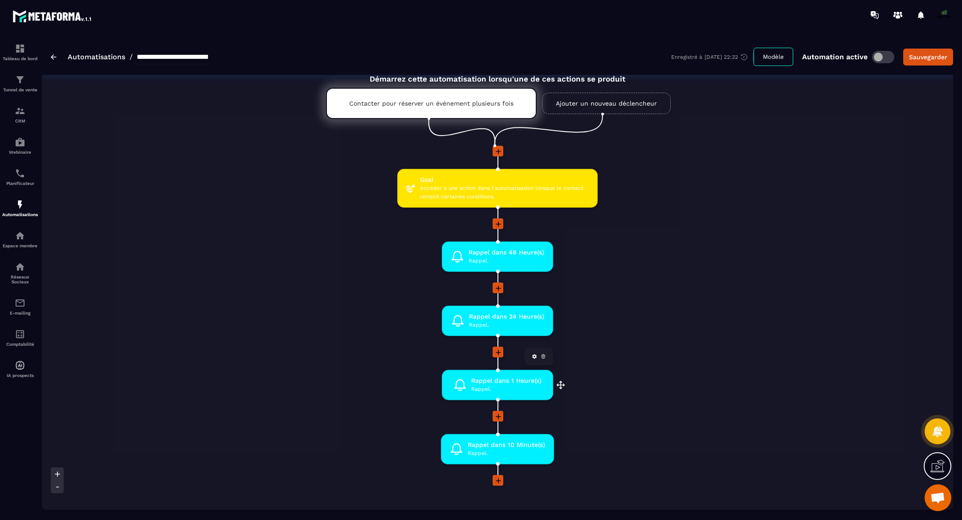
scroll to position [24, 0]
click at [26, 85] on div "Tunnel de vente" at bounding box center [20, 83] width 36 height 18
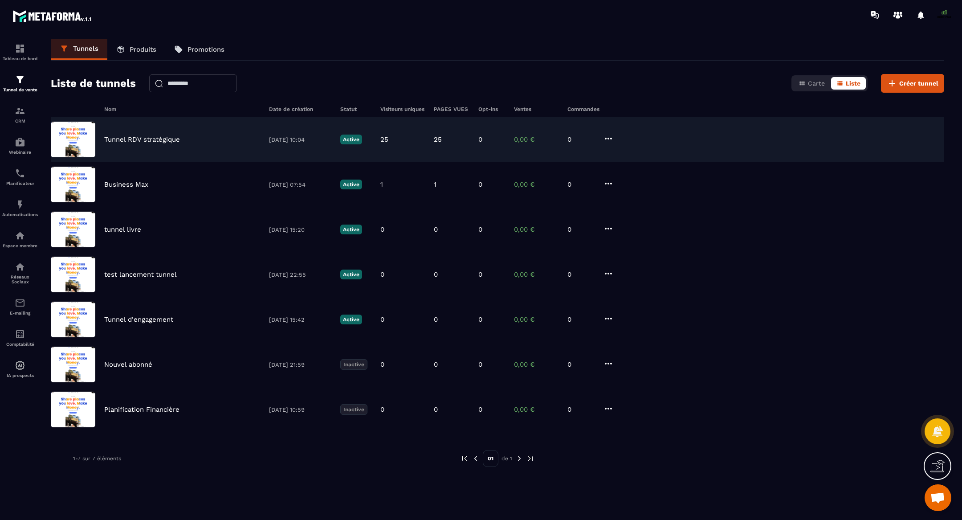
click at [179, 137] on p "Tunnel RDV stratégique" at bounding box center [142, 139] width 76 height 8
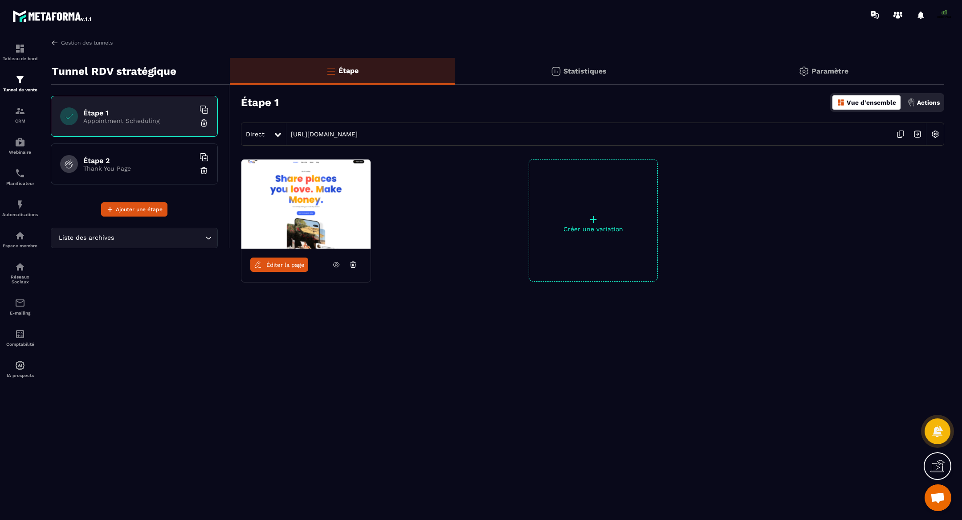
click at [339, 249] on div "Éditer la page" at bounding box center [305, 265] width 129 height 32
click at [338, 262] on icon at bounding box center [336, 265] width 8 height 8
click at [339, 138] on div "Direct [URL][DOMAIN_NAME]" at bounding box center [592, 134] width 703 height 23
click at [801, 132] on icon at bounding box center [901, 133] width 4 height 5
click at [801, 433] on span "Ouvrir le chat" at bounding box center [938, 498] width 15 height 12
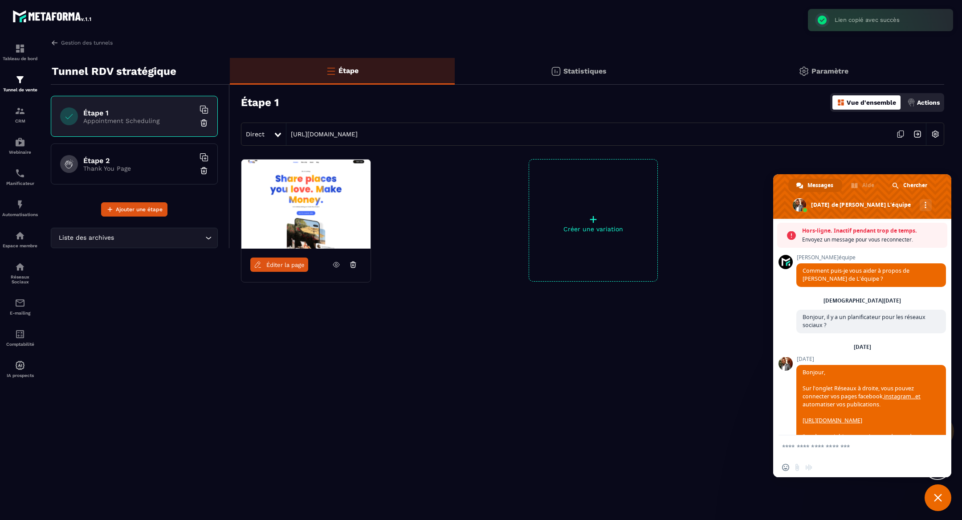
scroll to position [5313, 0]
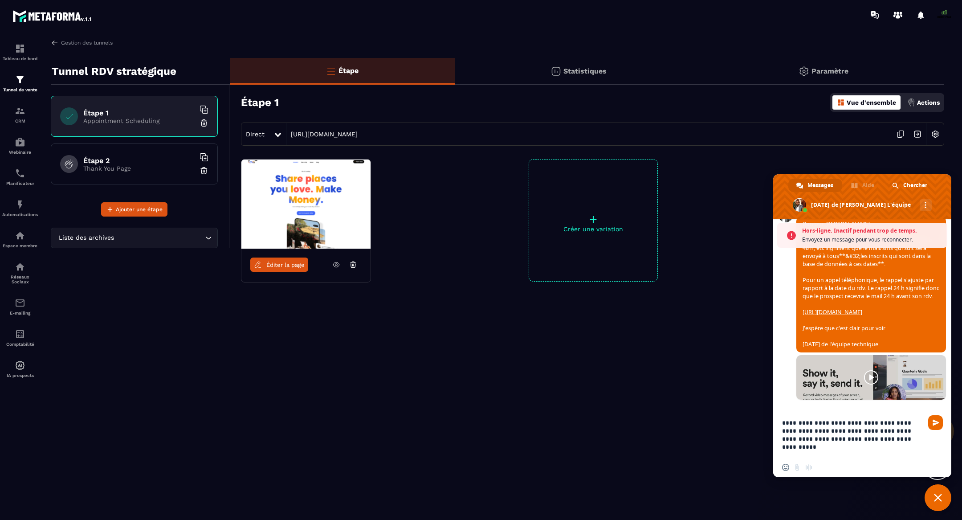
click at [801, 433] on textarea "**********" at bounding box center [853, 434] width 143 height 46
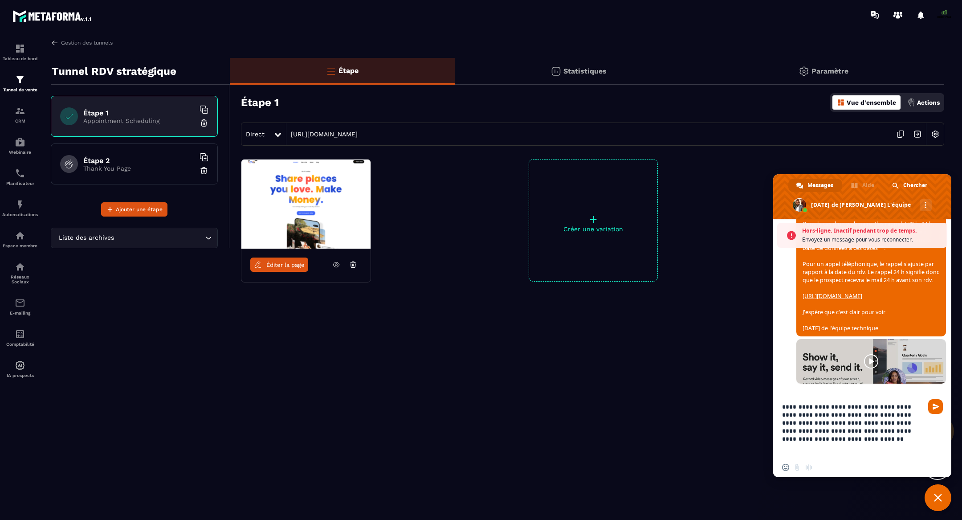
type textarea "**********"
click at [801, 433] on span "Fermer le chat" at bounding box center [938, 497] width 27 height 27
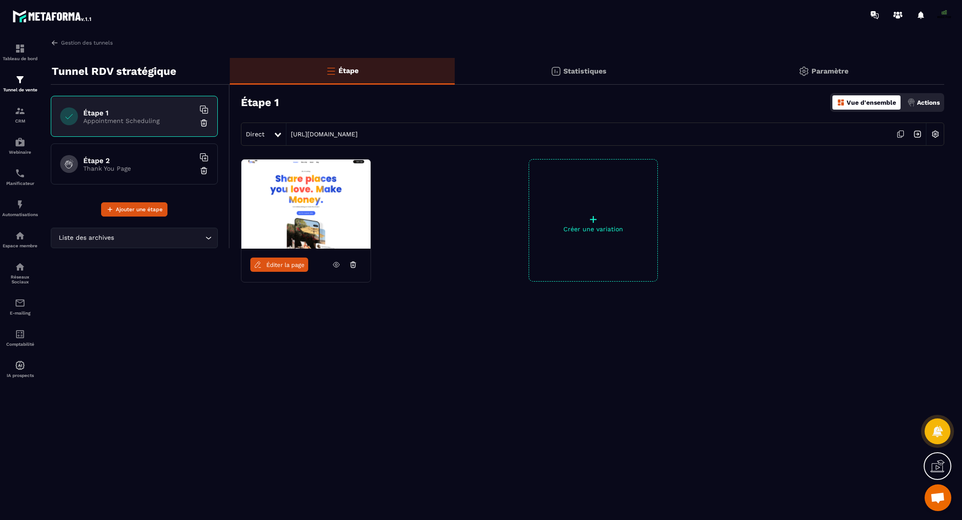
click at [801, 433] on span "Ouvrir le chat" at bounding box center [938, 498] width 15 height 12
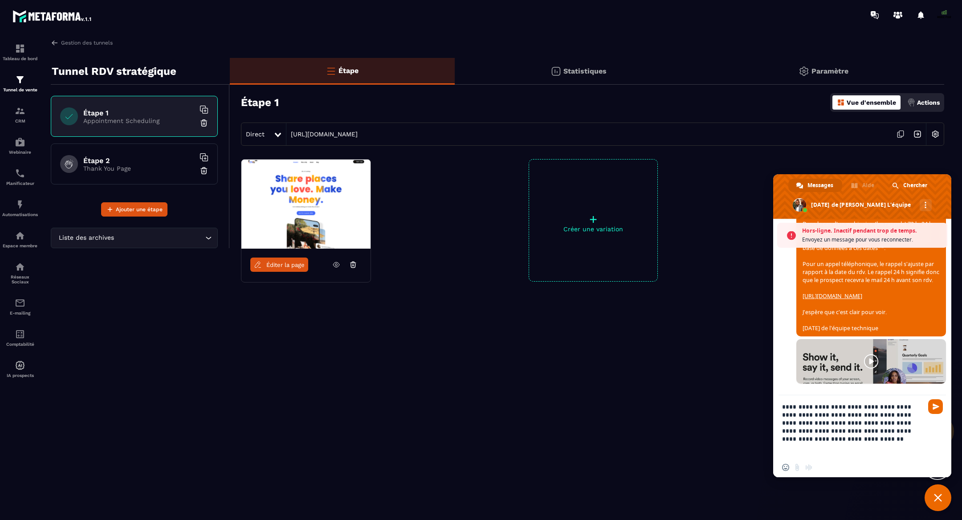
scroll to position [5353, 0]
click at [801, 409] on span "Envoyer" at bounding box center [936, 406] width 7 height 7
click at [793, 433] on div "Insérer un emoji Envoyer un fichier Message audio" at bounding box center [799, 467] width 35 height 7
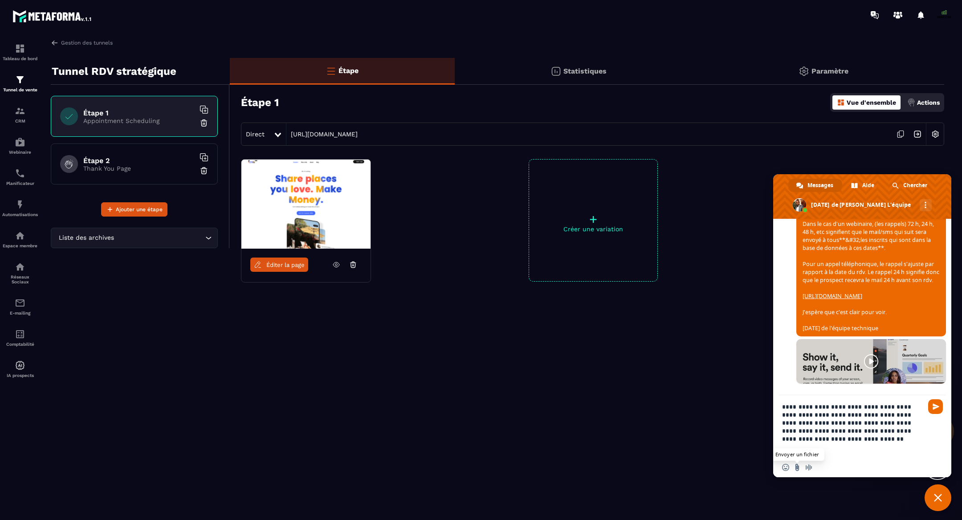
click at [796, 433] on input "Envoyer un fichier" at bounding box center [797, 467] width 7 height 7
click at [801, 433] on textarea "**********" at bounding box center [853, 426] width 143 height 62
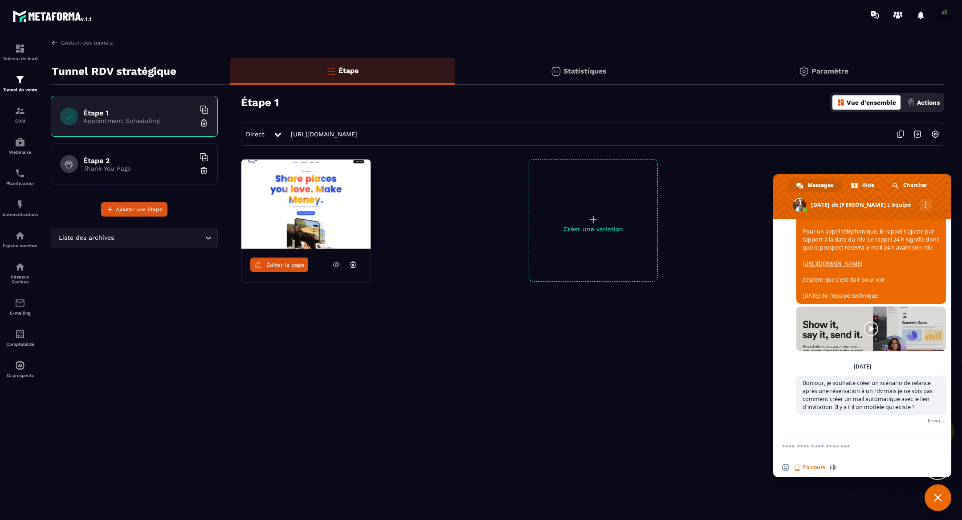
scroll to position [5358, 0]
paste textarea "**********"
type textarea "**********"
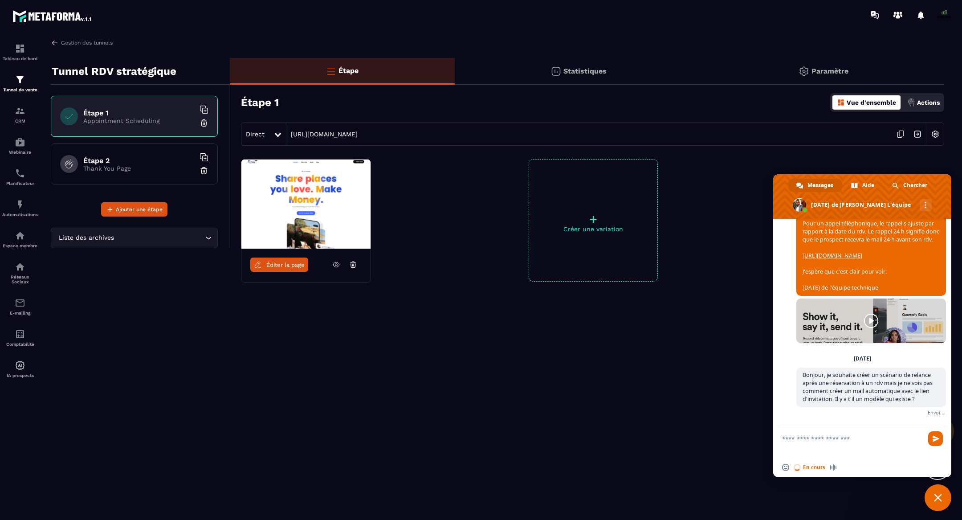
scroll to position [5396, 0]
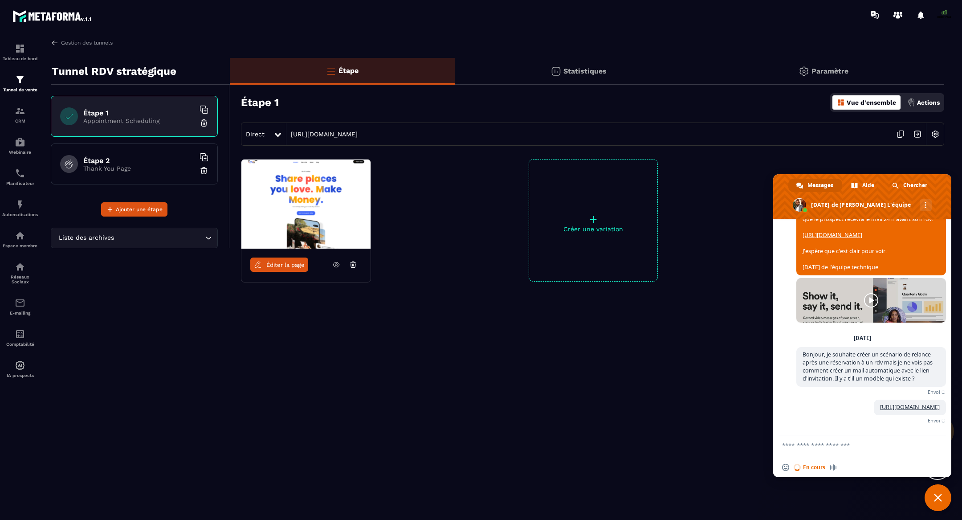
click at [801, 433] on div "Insérer un emoji En cours Message audio" at bounding box center [811, 467] width 59 height 7
click at [19, 44] on img at bounding box center [20, 48] width 11 height 11
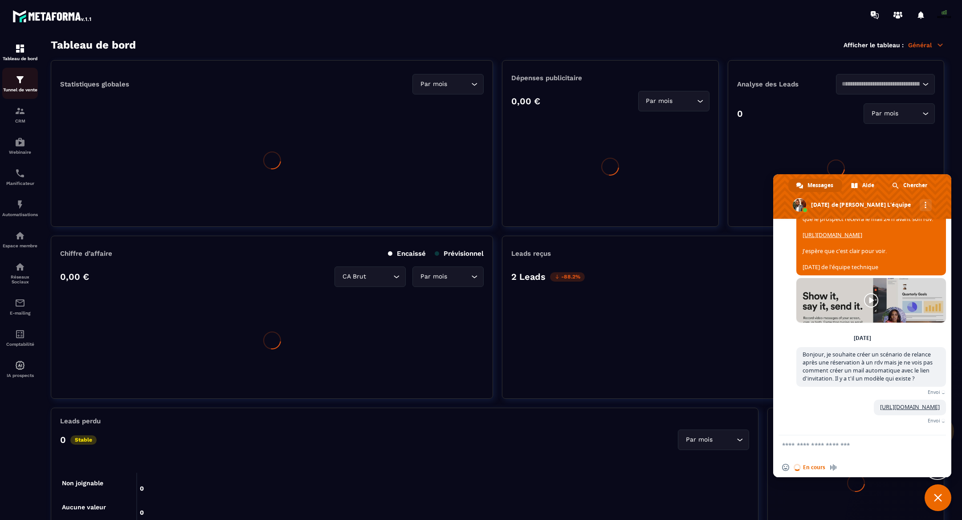
click at [23, 95] on link "Tunnel de vente" at bounding box center [20, 83] width 36 height 31
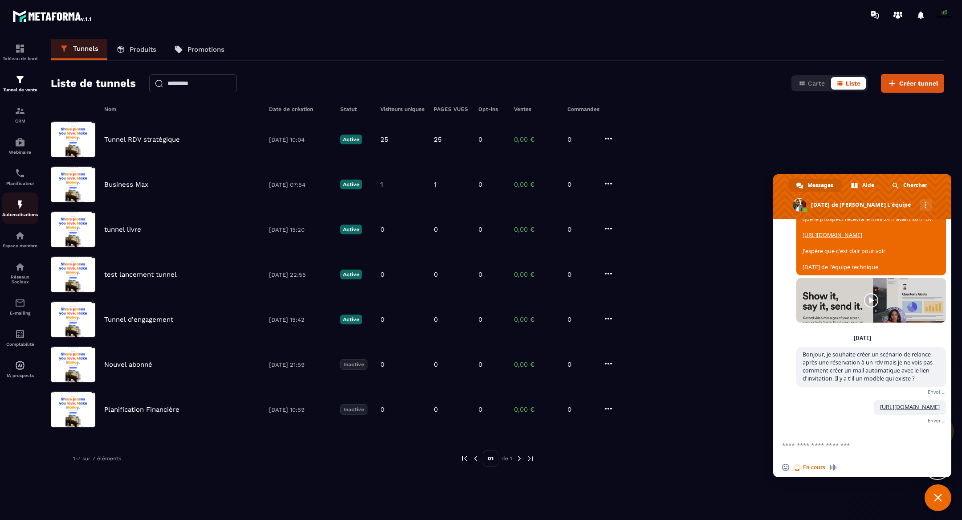
click at [17, 209] on img at bounding box center [20, 204] width 11 height 11
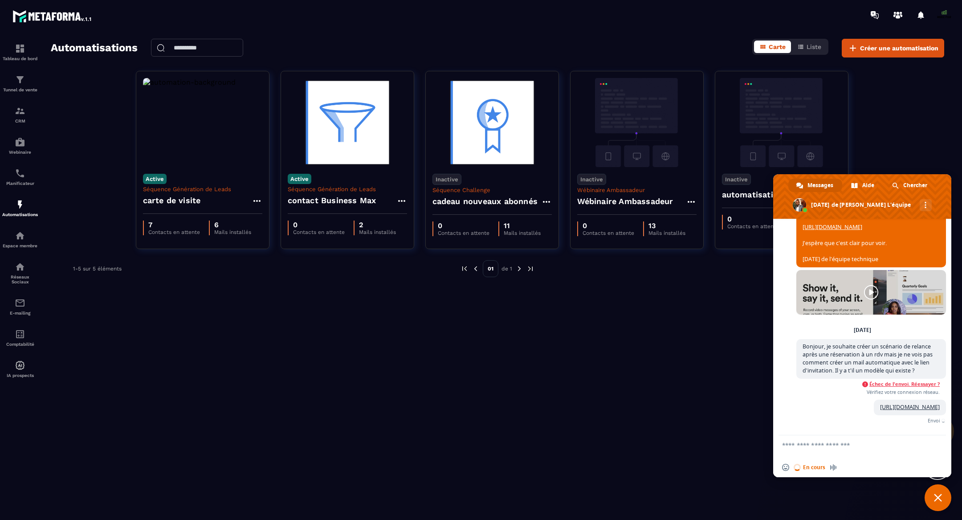
click at [801, 382] on span "Échec de l'envoi. Réessayer ?" at bounding box center [905, 384] width 70 height 6
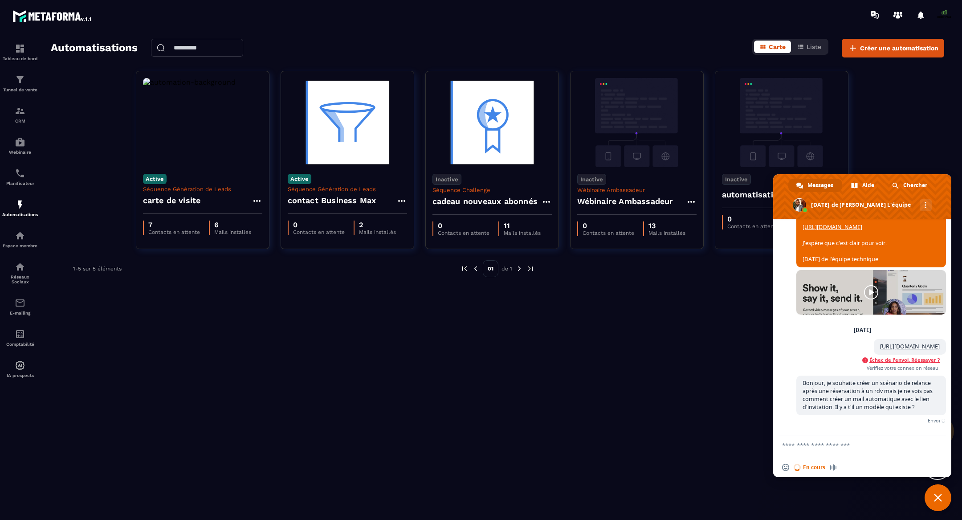
scroll to position [5404, 0]
drag, startPoint x: 921, startPoint y: 406, endPoint x: 800, endPoint y: 336, distance: 139.9
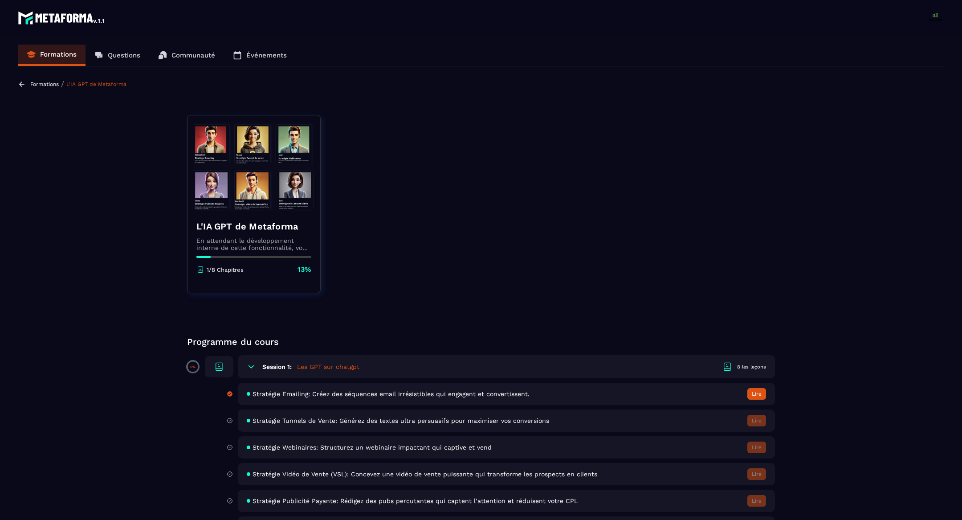
scroll to position [82, 0]
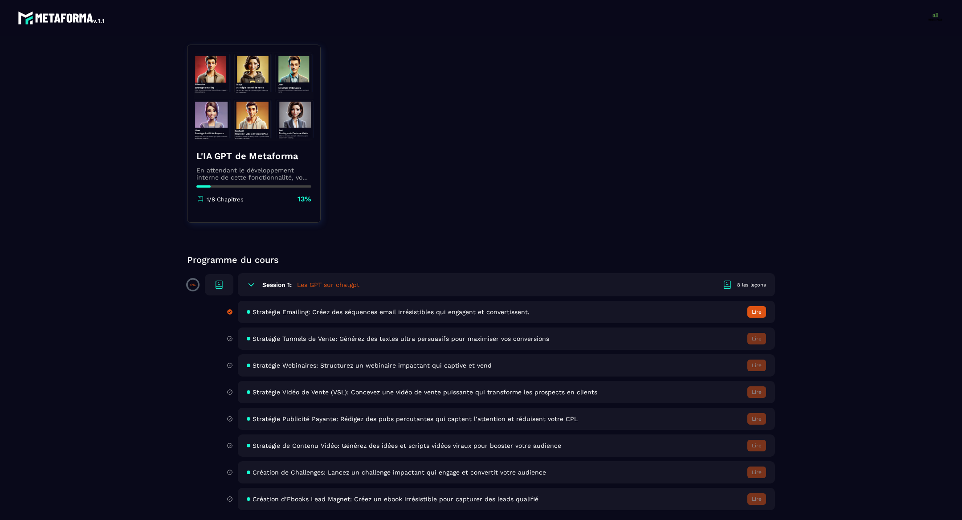
click at [648, 500] on div "Création d’Ebooks Lead Magnet: Créez un ebook irrésistible pour capturer des le…" at bounding box center [506, 499] width 537 height 22
click at [279, 313] on span "Stratégie Emailing: Créez des séquences email irrésistibles qui engagent et con…" at bounding box center [391, 311] width 277 height 7
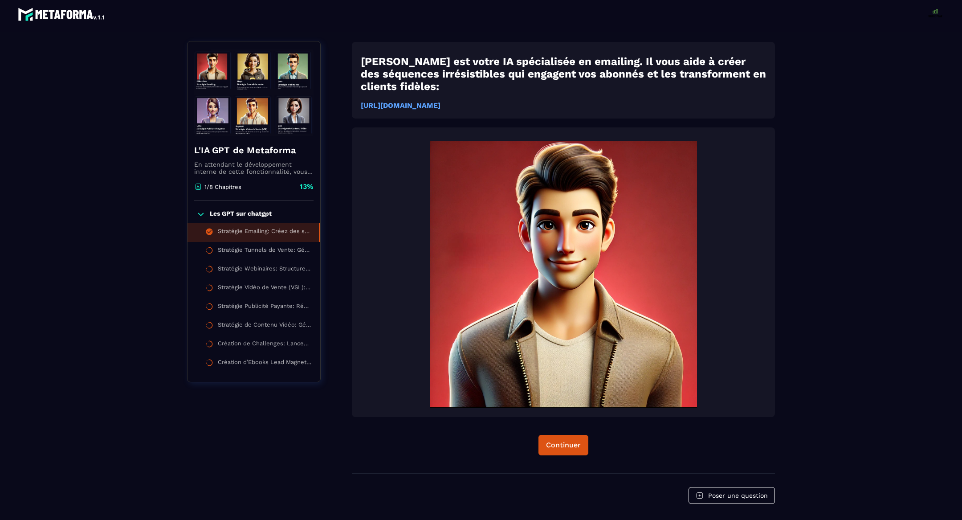
scroll to position [92, 0]
click at [441, 101] on strong "https://chatgpt.com/g/g-687f546f6c3c819194daacf594296fbf-strategie-emailing-met…" at bounding box center [401, 105] width 80 height 8
click at [566, 440] on div "Continuer" at bounding box center [563, 444] width 35 height 9
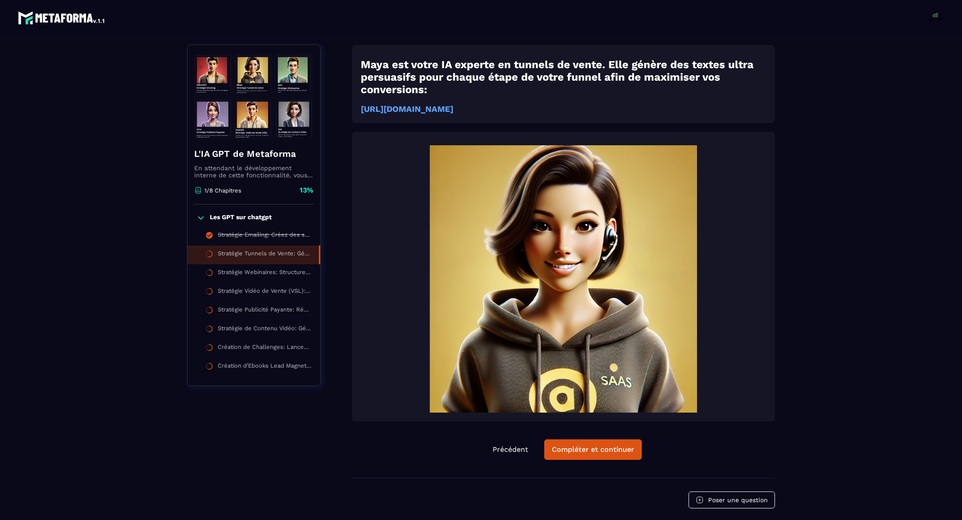
scroll to position [4, 0]
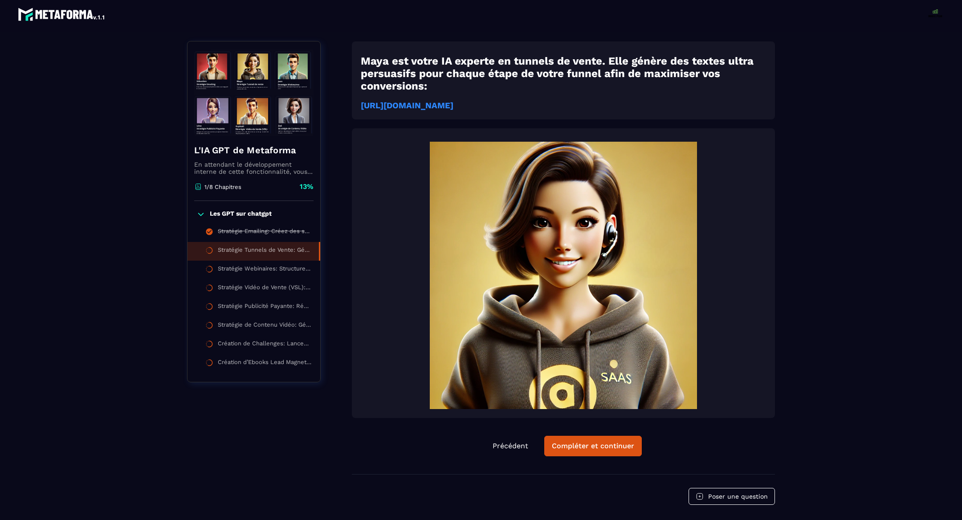
click at [454, 106] on strong "https://chatgpt.com/g/g-687f55efaa8c8191941815a58051482f-strategie-tunnels-de-v…" at bounding box center [407, 106] width 93 height 10
click at [618, 450] on div "Compléter et continuer" at bounding box center [593, 446] width 82 height 9
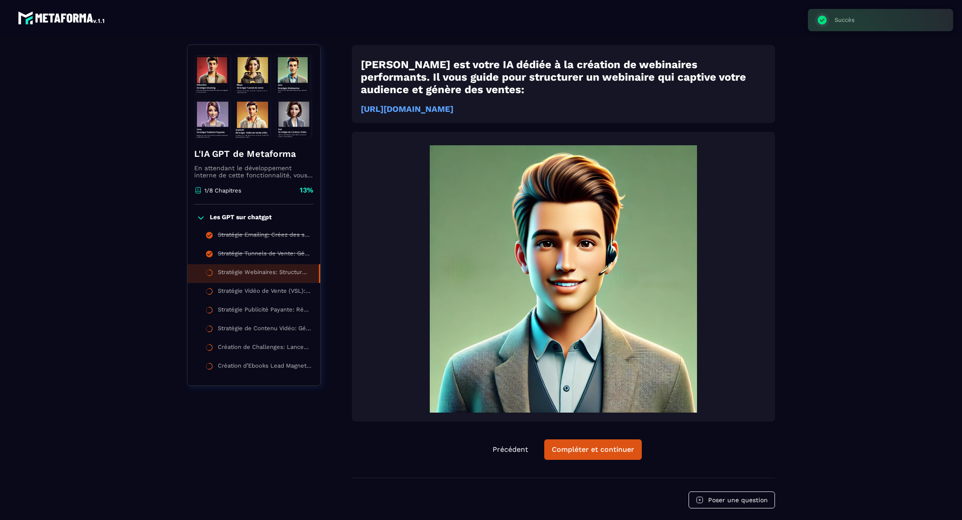
scroll to position [4, 0]
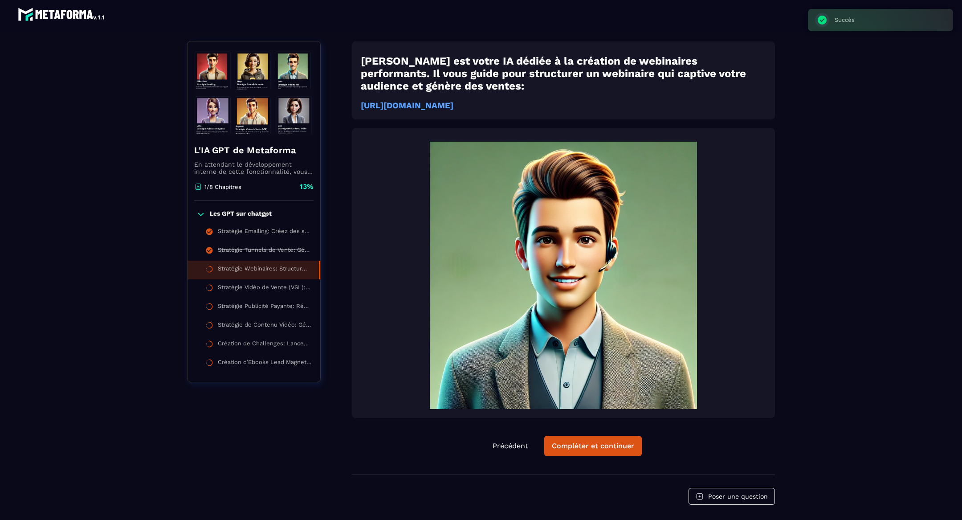
click at [607, 128] on div "Jean est votre IA dédiée à la création de webinaires performants. Il vous guide…" at bounding box center [563, 273] width 423 height 290
click at [454, 107] on strong "https://chatgpt.com/g/g-687f5677be148191bca8816062170240-strategie-webinaires-m…" at bounding box center [407, 106] width 93 height 10
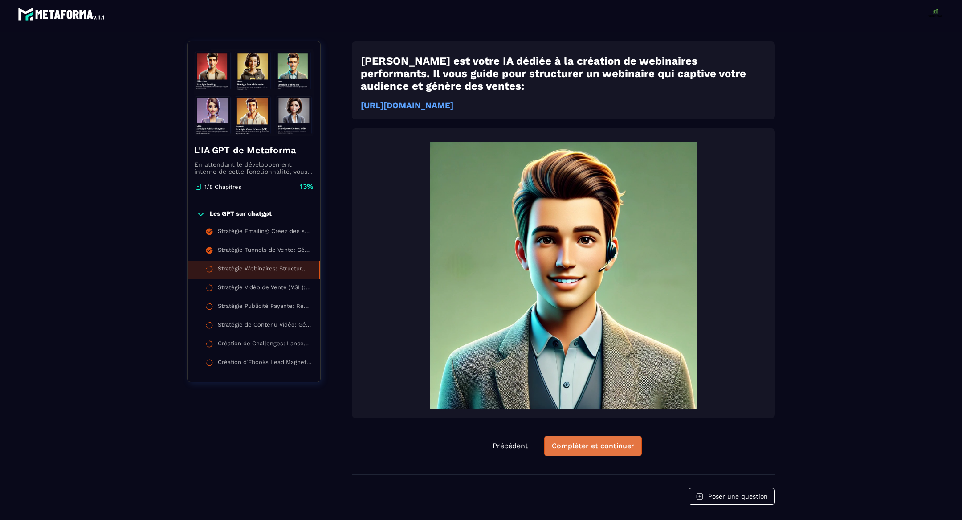
click at [612, 447] on div "Compléter et continuer" at bounding box center [593, 446] width 82 height 9
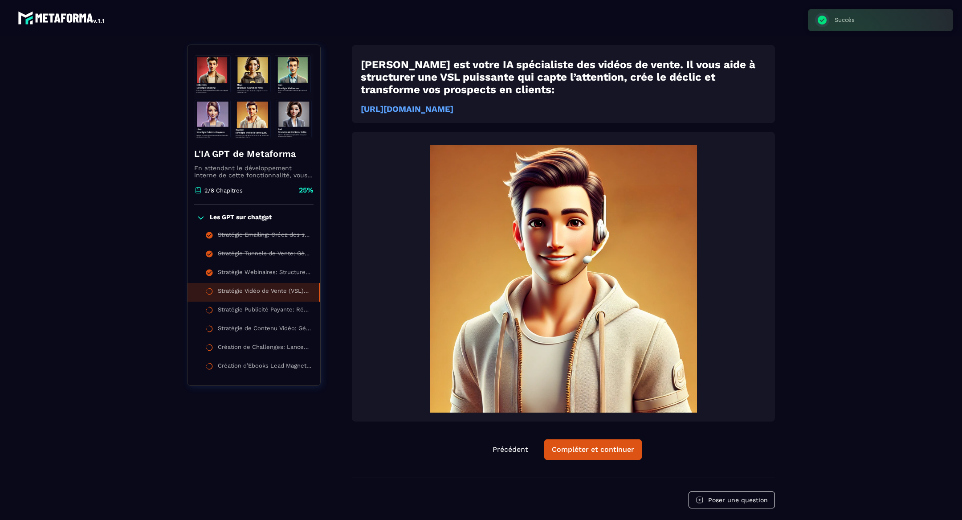
scroll to position [4, 0]
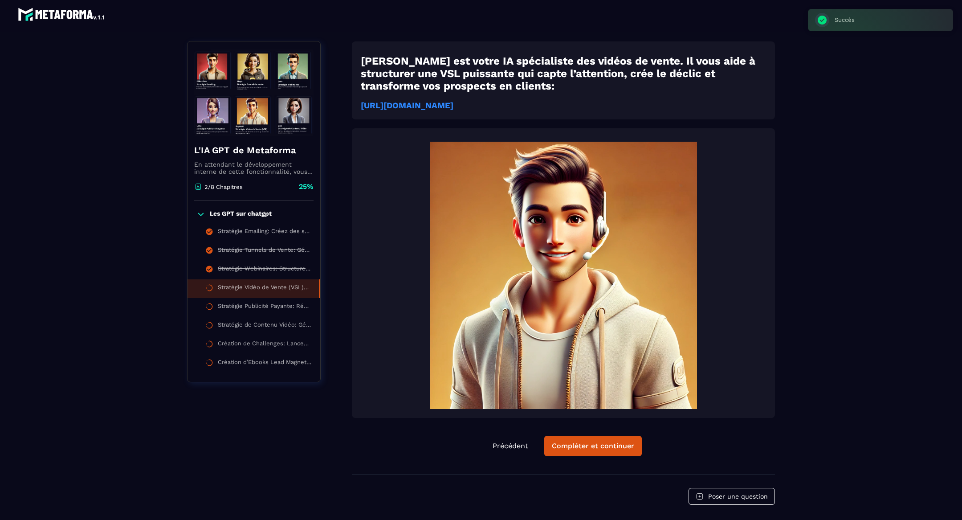
click at [454, 107] on strong "https://chatgpt.com/g/g-687f571b26548191a9fb4ba0439873a8-strategie-video-de-ven…" at bounding box center [407, 106] width 93 height 10
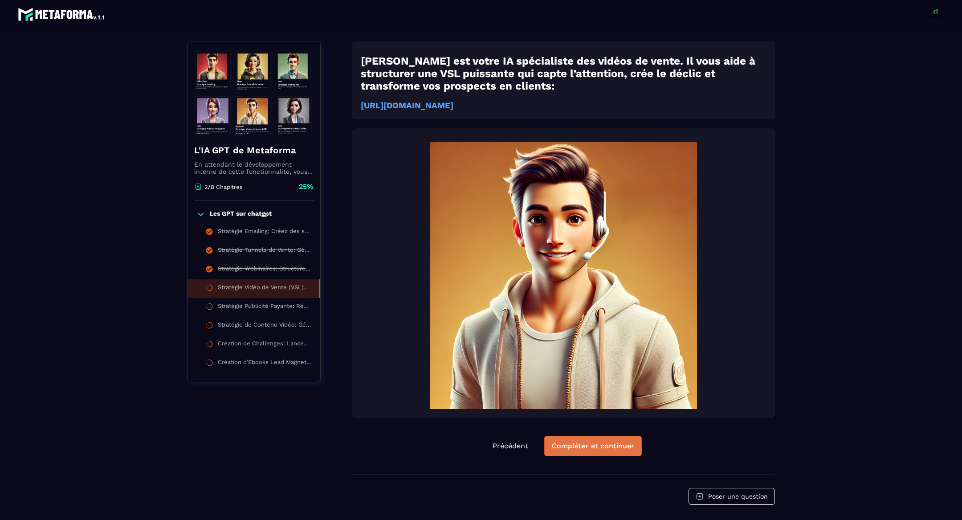
click at [601, 450] on div "Compléter et continuer" at bounding box center [593, 446] width 82 height 9
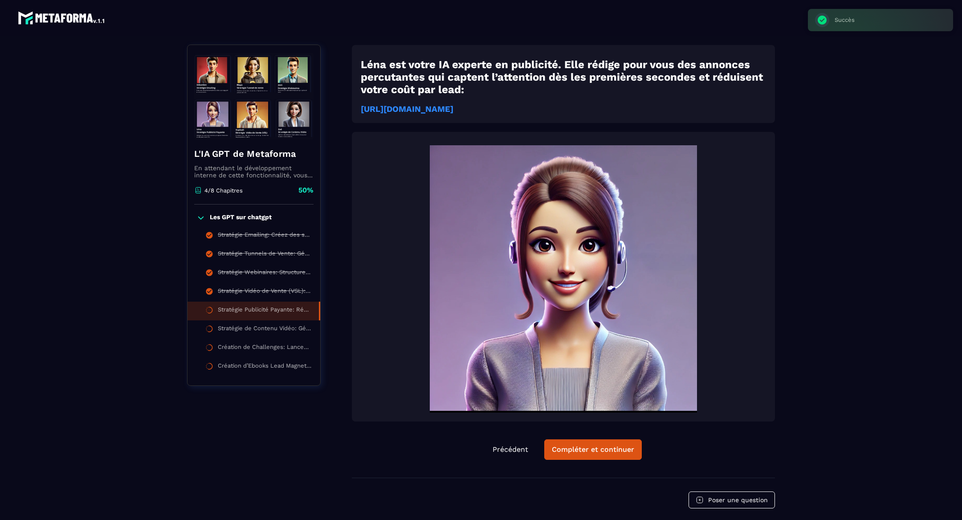
scroll to position [4, 0]
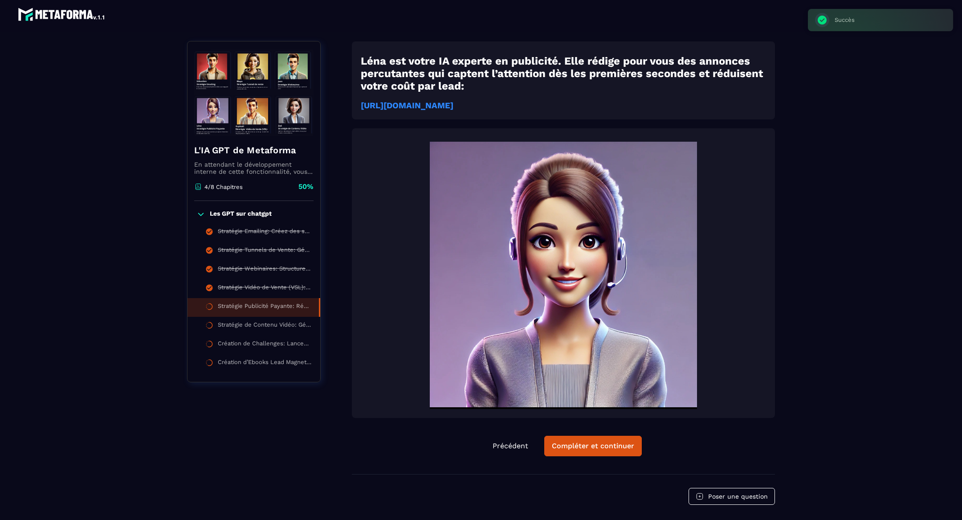
click at [454, 106] on strong "https://chatgpt.com/g/g-687f57dda08081918531cd20d4990587-strategie-publicite-pa…" at bounding box center [407, 106] width 93 height 10
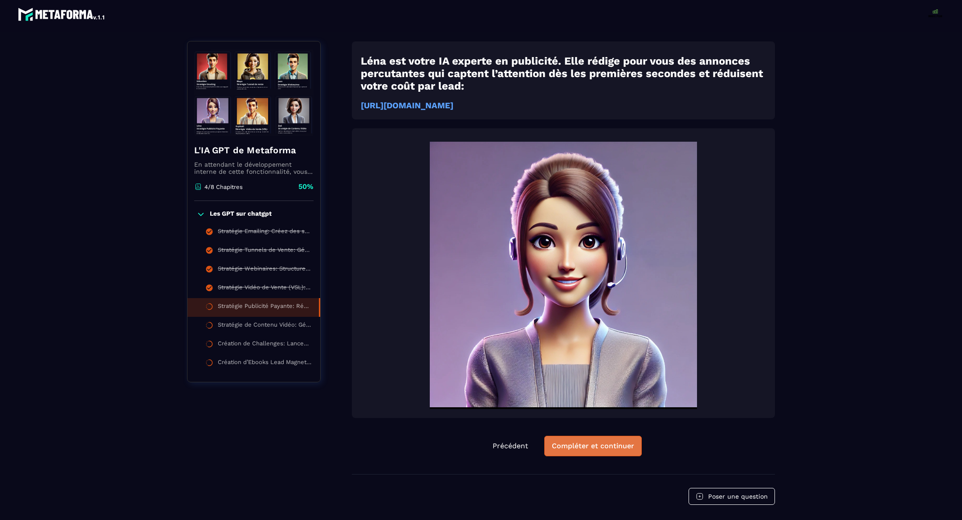
click at [582, 450] on button "Compléter et continuer" at bounding box center [593, 446] width 98 height 20
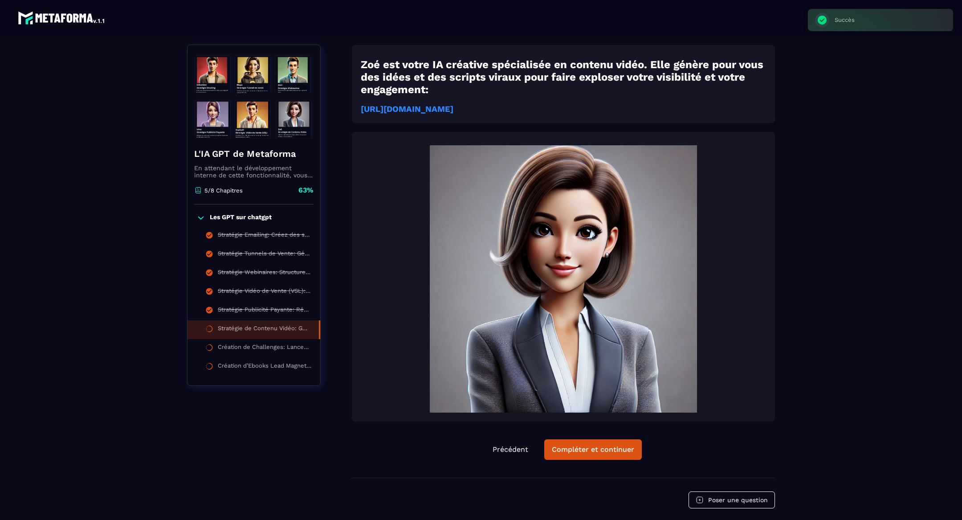
scroll to position [4, 0]
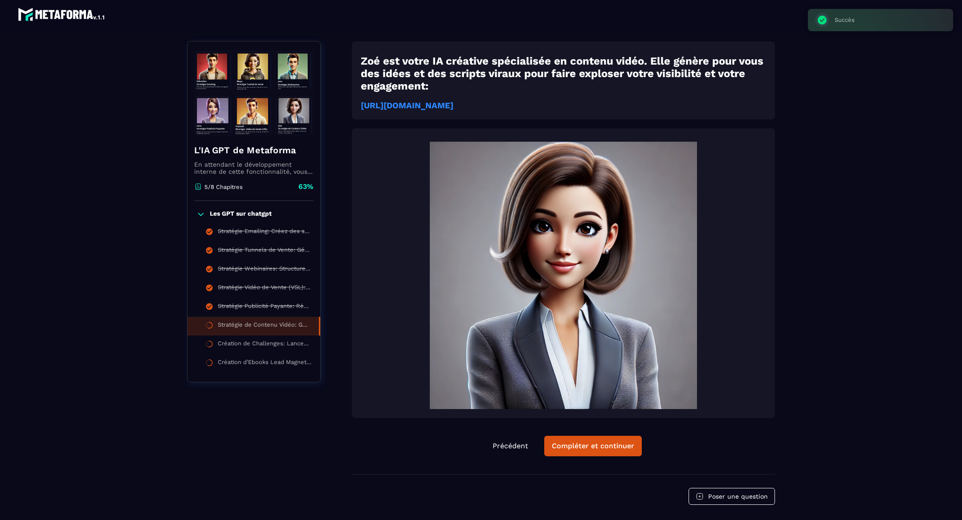
click at [454, 110] on strong "https://chatgpt.com/g/g-687f58cdac4c81918f174508aa1c4ae0-strategie-de-contenu-v…" at bounding box center [407, 106] width 93 height 10
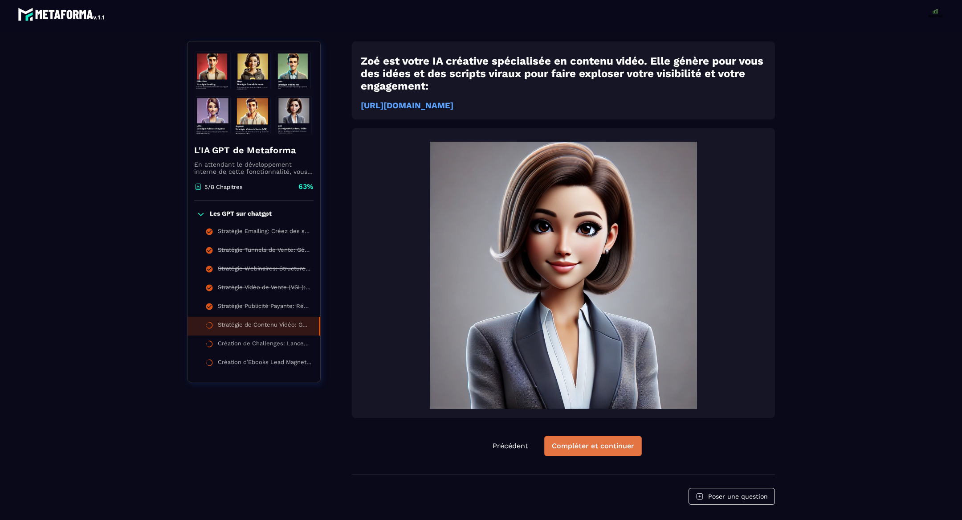
click at [624, 450] on div "Compléter et continuer" at bounding box center [593, 446] width 82 height 9
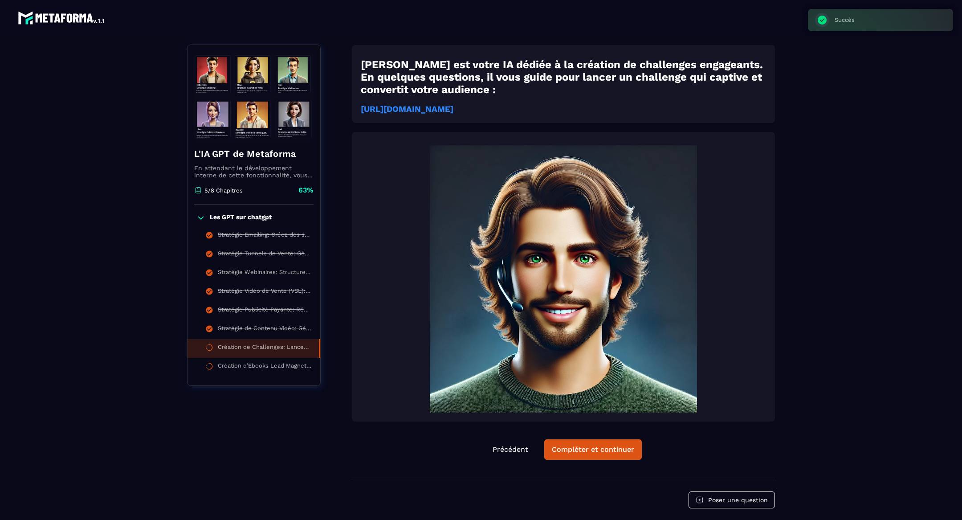
scroll to position [4, 0]
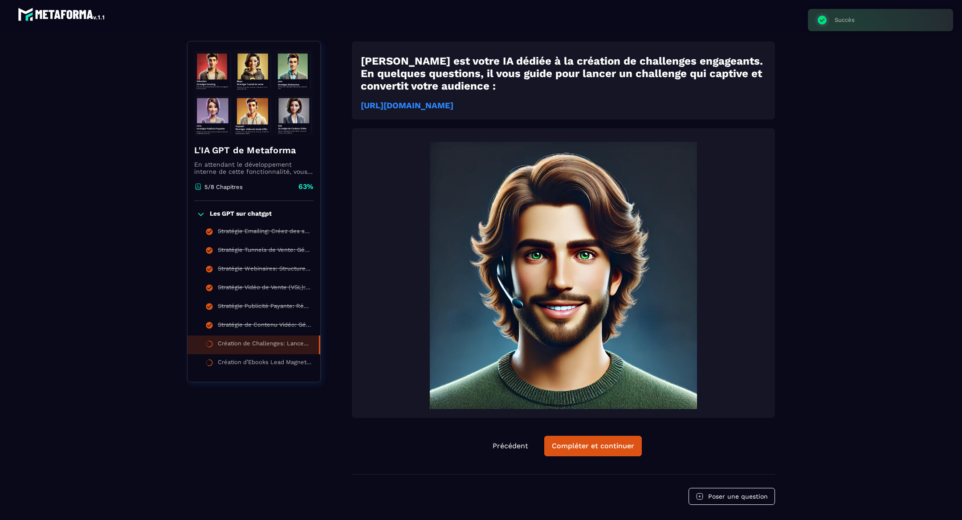
click at [454, 109] on strong "https://chatgpt.com/g/g-687f5999ab6c819181ae2fe7ad1a81c4-creation-de-challenges…" at bounding box center [407, 106] width 93 height 10
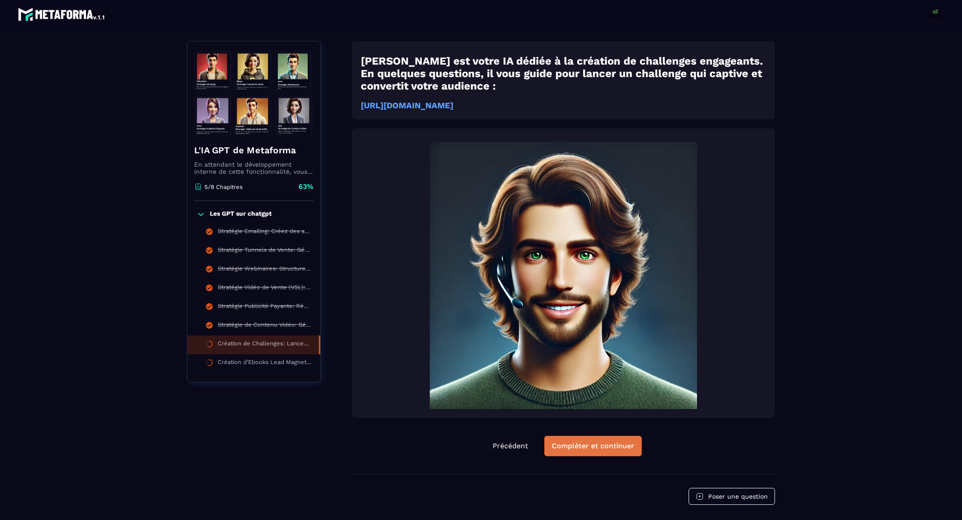
click at [620, 446] on div "Compléter et continuer" at bounding box center [593, 446] width 82 height 9
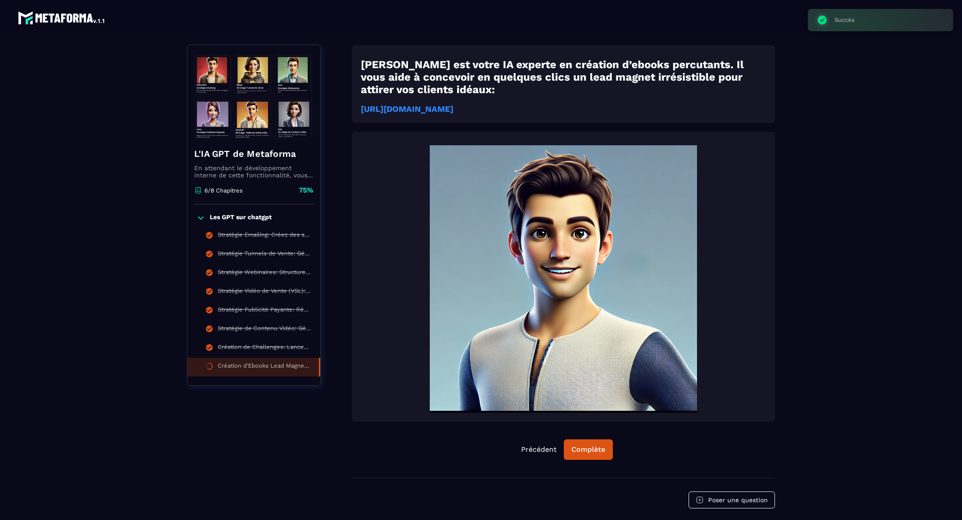
scroll to position [4, 0]
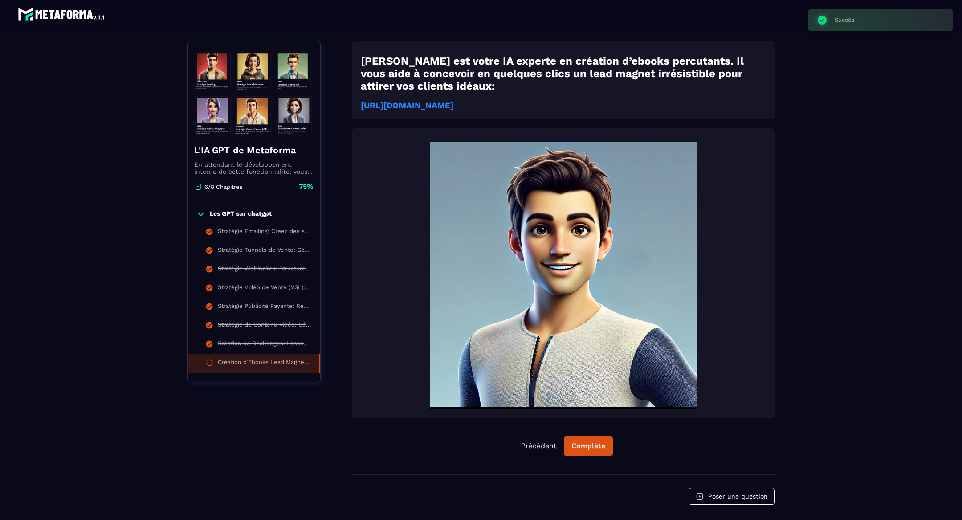
click at [454, 106] on strong "https://chatgpt.com/g/g-687f5a2db4b88191bec573a96206fda5-creation-debooks-lead-…" at bounding box center [407, 106] width 93 height 10
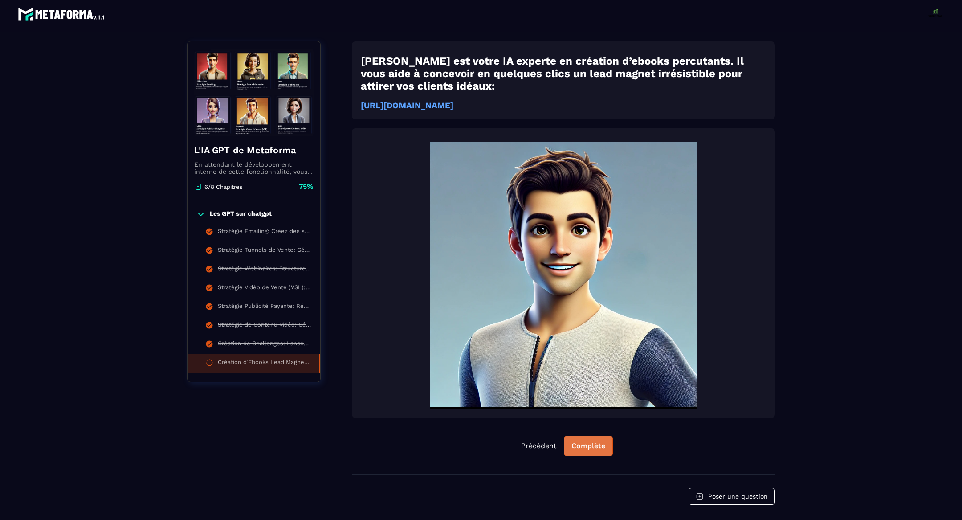
click at [599, 450] on div "Complète" at bounding box center [589, 446] width 34 height 9
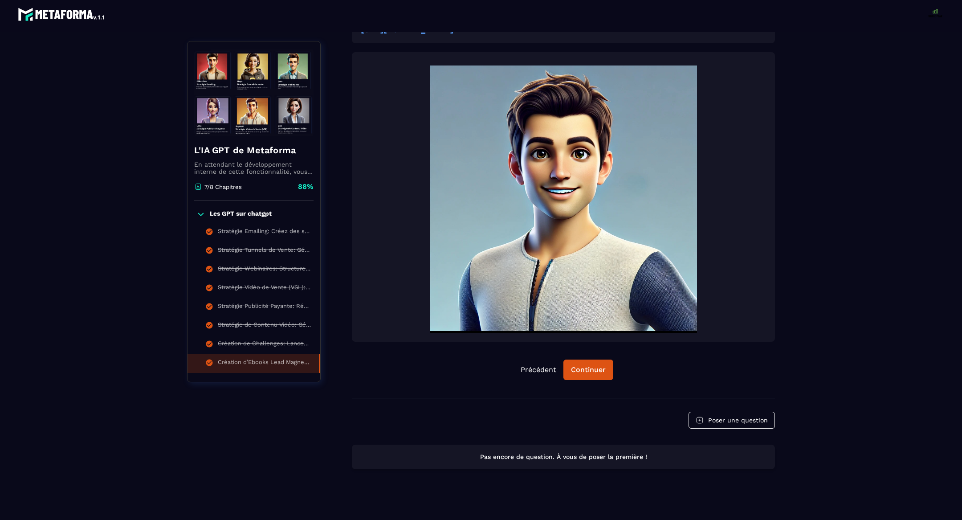
scroll to position [186, 0]
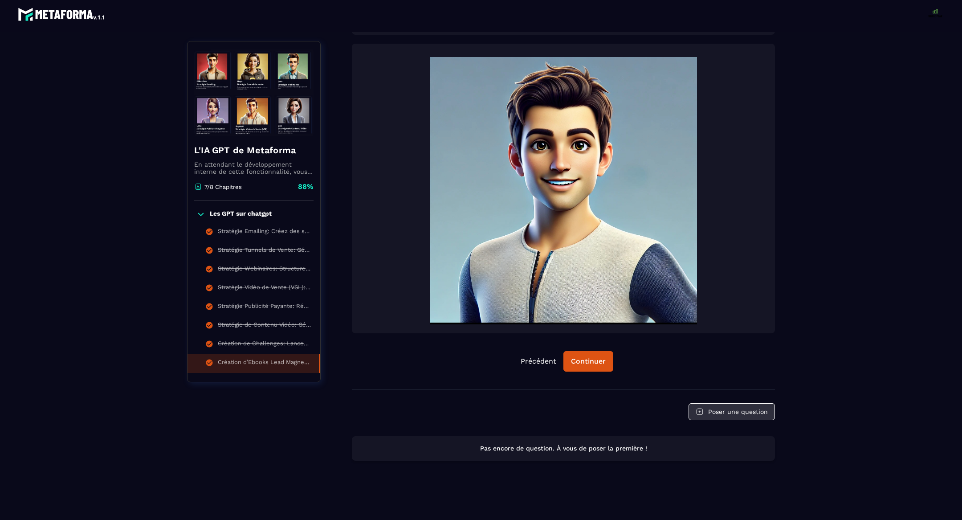
click at [731, 415] on button "Poser une question" at bounding box center [732, 411] width 86 height 17
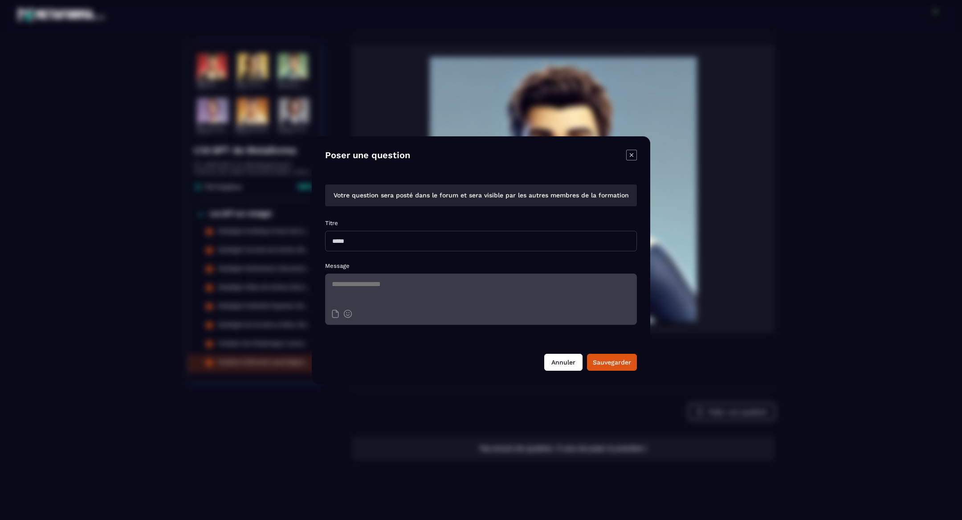
click at [556, 368] on button "Annuler" at bounding box center [563, 362] width 38 height 17
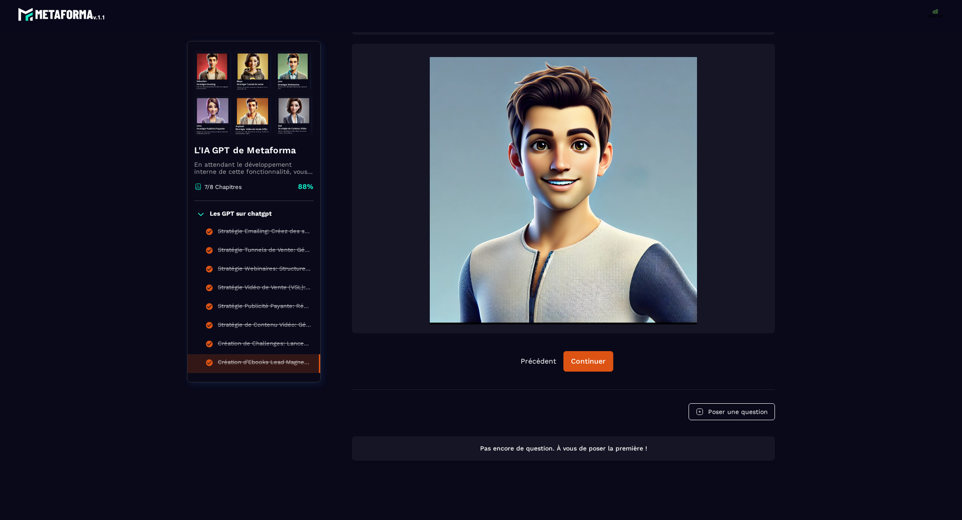
scroll to position [0, 0]
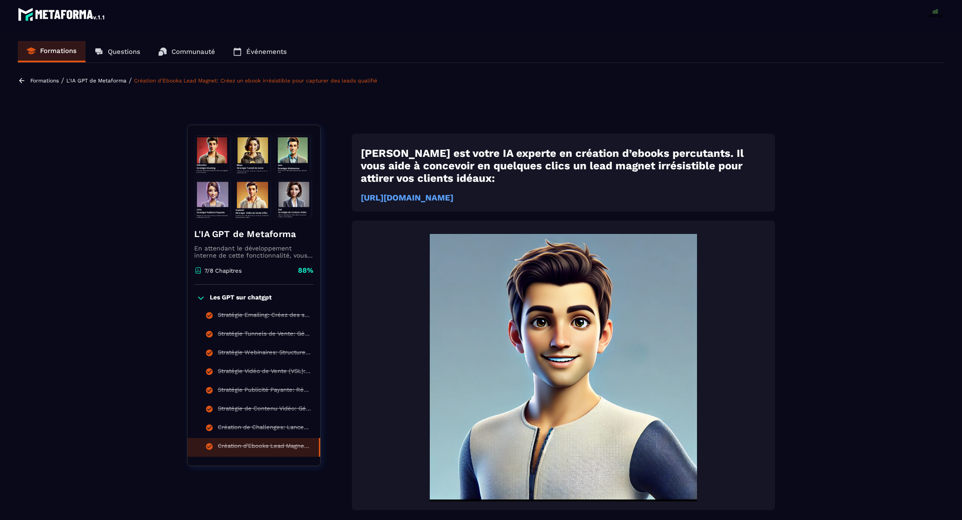
click at [32, 79] on p "Formations" at bounding box center [44, 81] width 29 height 6
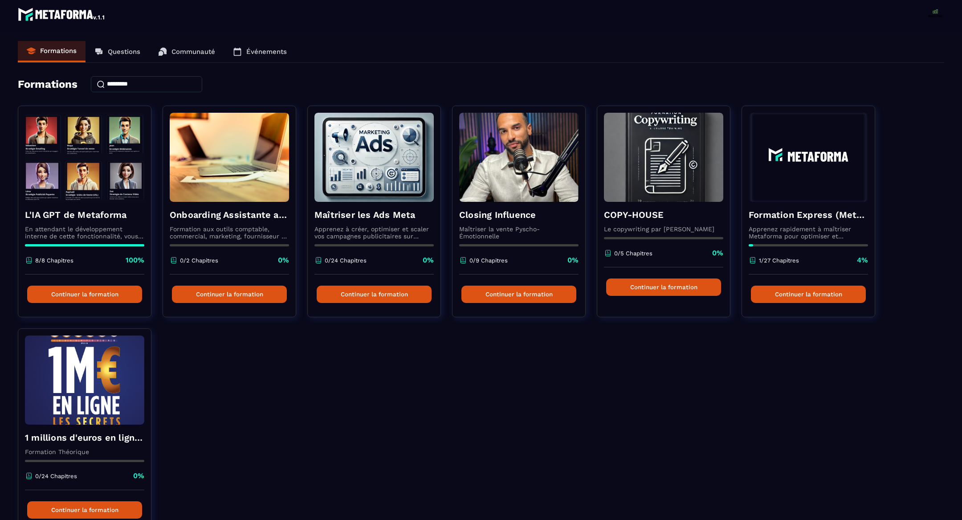
click at [58, 52] on p "Formations" at bounding box center [58, 51] width 37 height 8
